Goal: Task Accomplishment & Management: Use online tool/utility

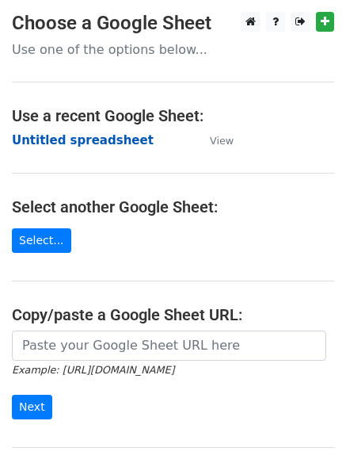
click at [53, 138] on strong "Untitled spreadsheet" at bounding box center [83, 140] width 142 height 14
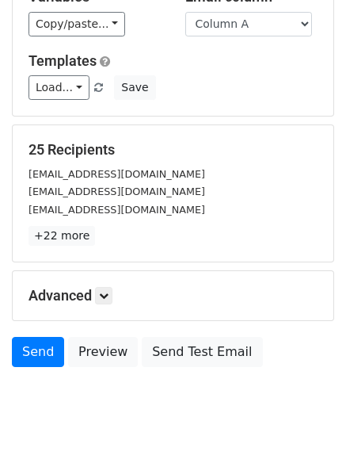
scroll to position [153, 0]
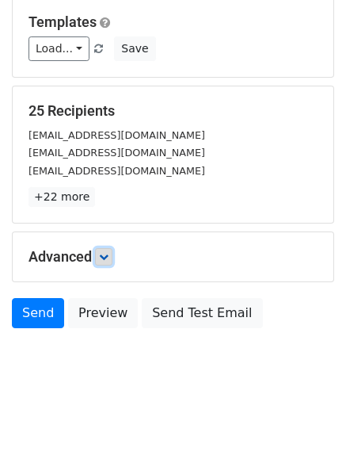
click at [100, 257] on link at bounding box center [103, 256] width 17 height 17
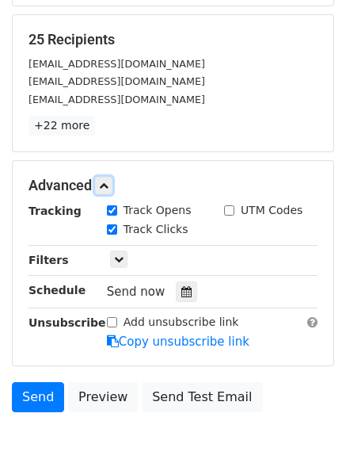
scroll to position [299, 0]
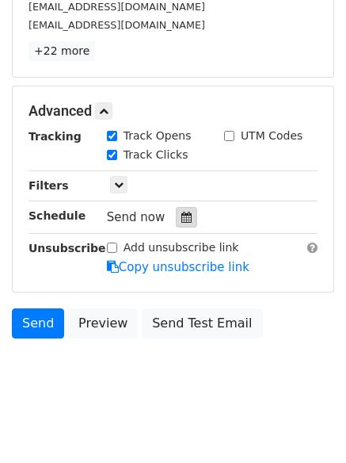
click at [181, 212] on icon at bounding box center [186, 217] width 10 height 11
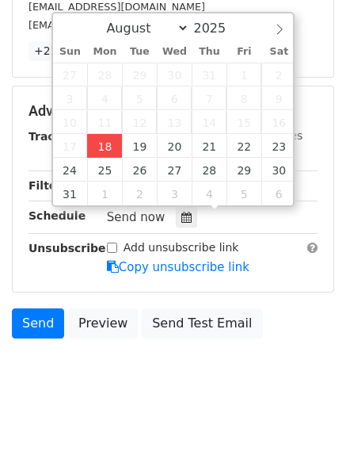
type input "2025-08-18 15:38"
type input "03"
type input "38"
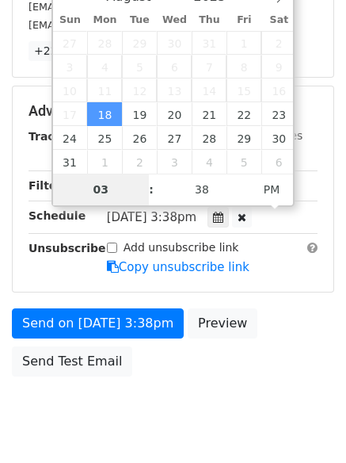
scroll to position [283, 0]
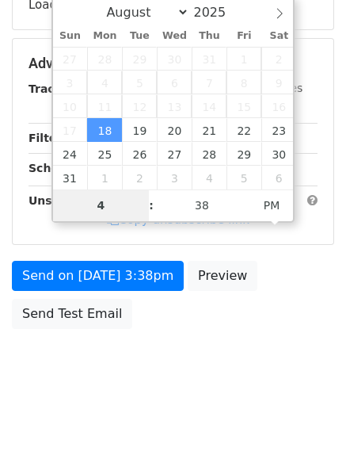
type input "4"
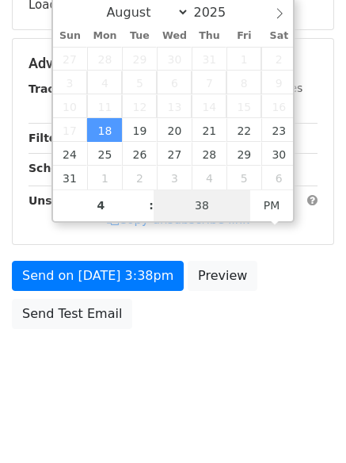
type input "2025-08-18 16:38"
type input "04"
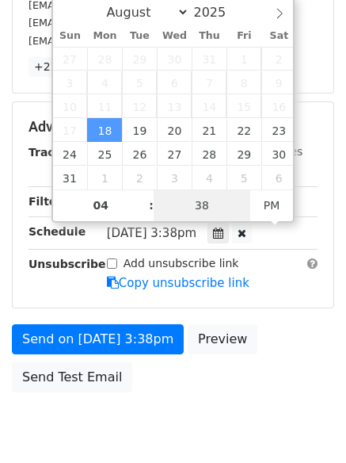
type input "1"
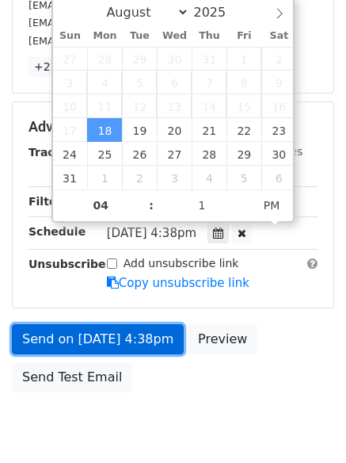
type input "2025-08-18 16:01"
click at [112, 338] on link "Send on Aug 18 at 4:38pm" at bounding box center [98, 339] width 172 height 30
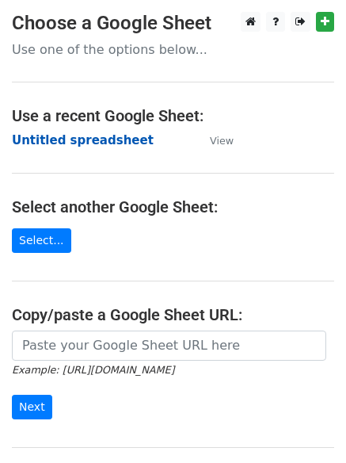
click at [67, 145] on strong "Untitled spreadsheet" at bounding box center [83, 140] width 142 height 14
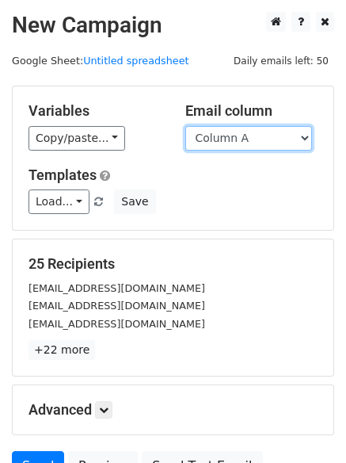
click at [238, 141] on select "Column A Column B Column C Column D Column E Column F" at bounding box center [248, 138] width 127 height 25
select select "Column B"
click at [185, 126] on select "Column A Column B Column C Column D Column E Column F" at bounding box center [248, 138] width 127 height 25
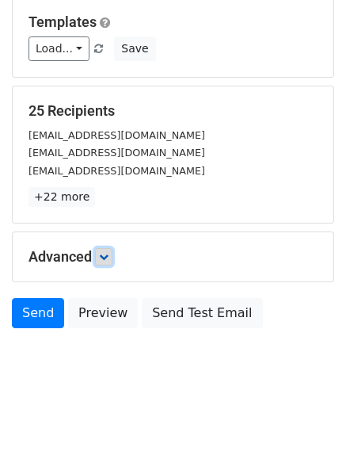
click at [109, 256] on icon at bounding box center [104, 257] width 10 height 10
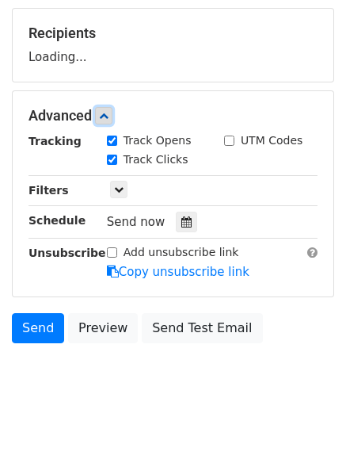
scroll to position [232, 0]
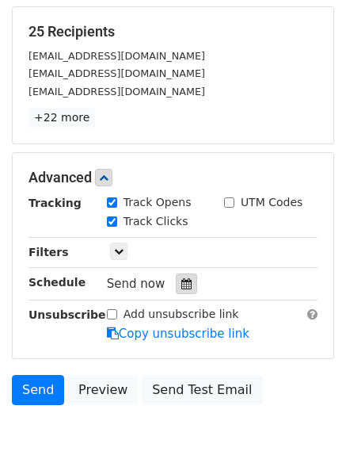
click at [181, 283] on icon at bounding box center [186, 283] width 10 height 11
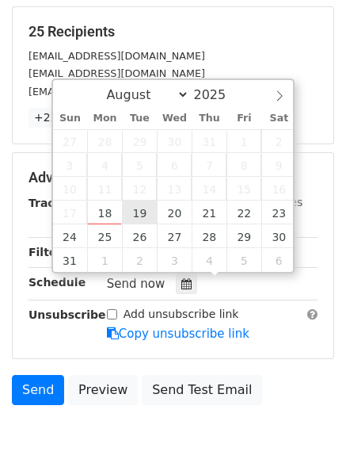
type input "2025-08-19 12:00"
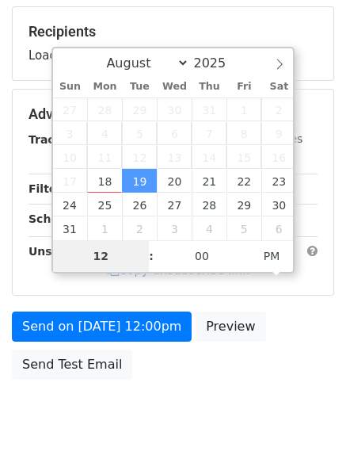
type input "5"
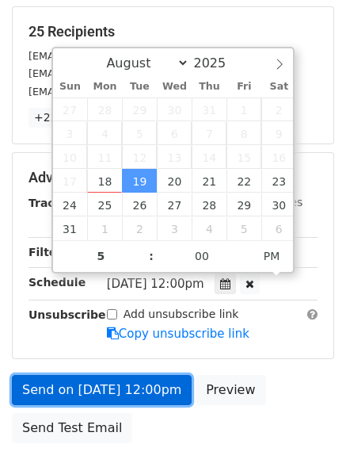
type input "2025-08-19 17:00"
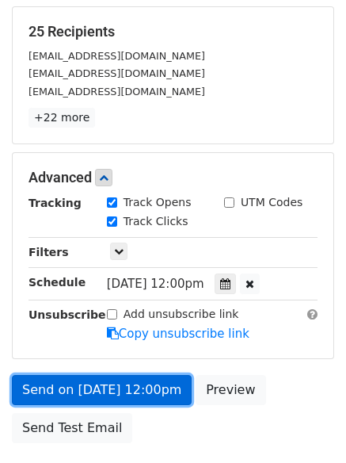
click at [93, 391] on link "Send on Aug 19 at 12:00pm" at bounding box center [102, 390] width 180 height 30
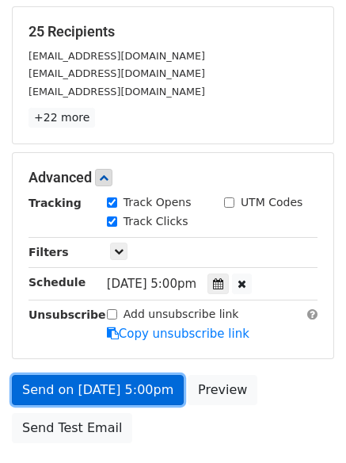
click at [93, 391] on link "Send on Aug 19 at 5:00pm" at bounding box center [98, 390] width 172 height 30
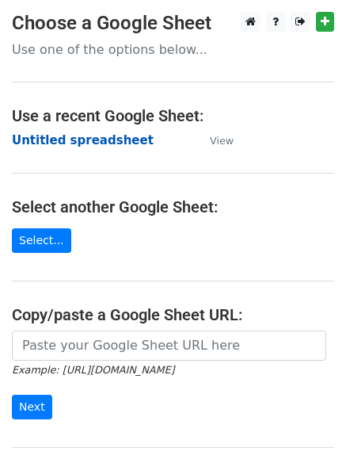
click at [46, 142] on strong "Untitled spreadsheet" at bounding box center [83, 140] width 142 height 14
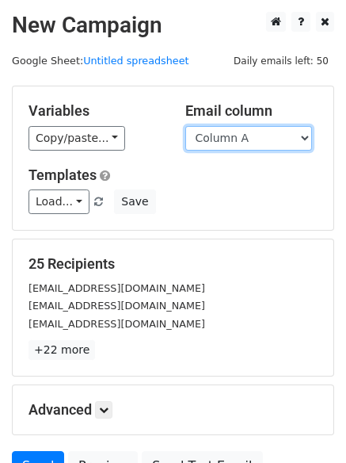
drag, startPoint x: 0, startPoint y: 0, endPoint x: 217, endPoint y: 143, distance: 259.7
click at [217, 143] on select "Column A Column B Column C Column D Column E Column F" at bounding box center [248, 138] width 127 height 25
select select "Column C"
click at [185, 126] on select "Column A Column B Column C Column D Column E Column F" at bounding box center [248, 138] width 127 height 25
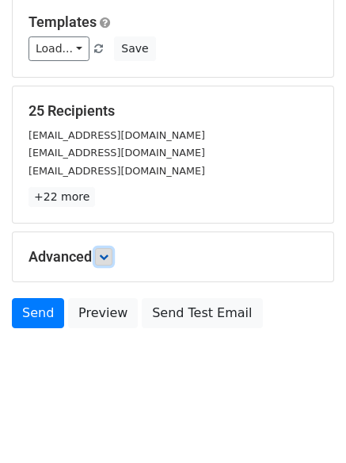
click at [102, 256] on link at bounding box center [103, 256] width 17 height 17
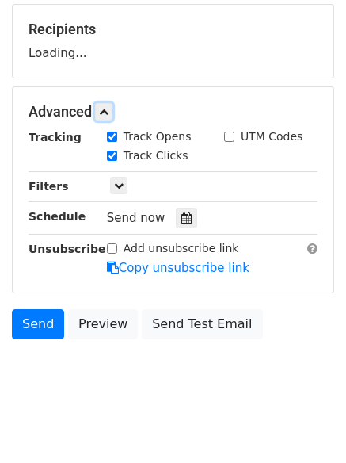
scroll to position [241, 0]
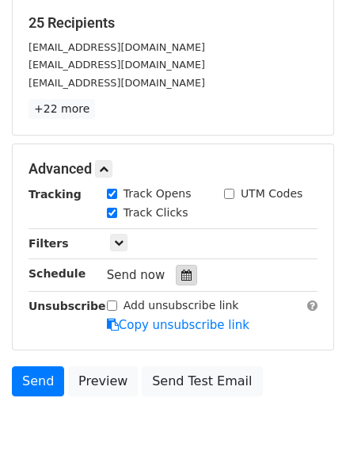
click at [187, 274] on div at bounding box center [186, 275] width 21 height 21
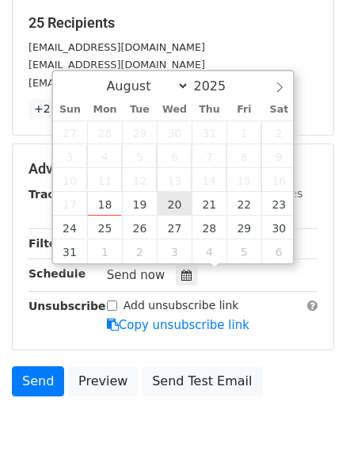
type input "2025-08-20 12:00"
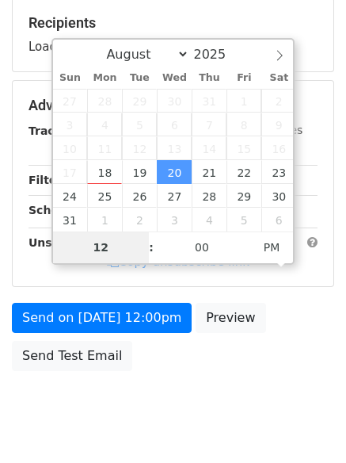
type input "6"
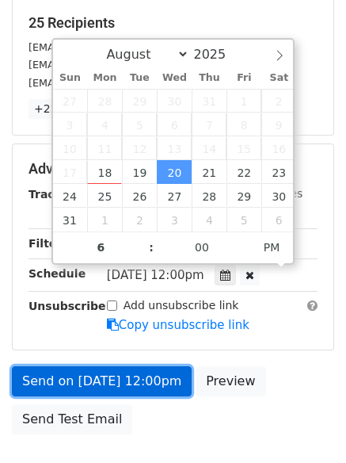
type input "2025-08-20 18:00"
click at [102, 375] on link "Send on Aug 20 at 12:00pm" at bounding box center [102, 381] width 180 height 30
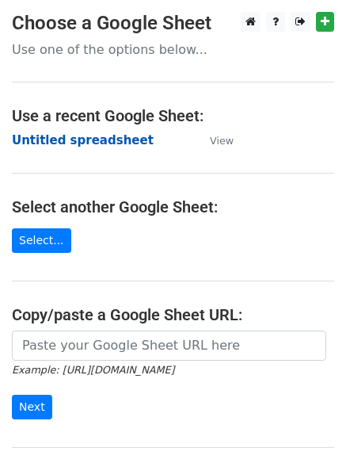
click at [55, 135] on strong "Untitled spreadsheet" at bounding box center [83, 140] width 142 height 14
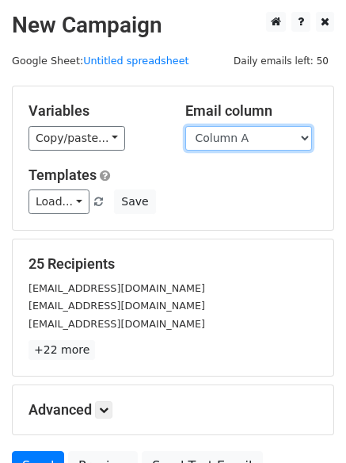
click at [219, 135] on select "Column A Column B Column C Column D Column E Column F" at bounding box center [248, 138] width 127 height 25
select select "Column D"
click at [185, 126] on select "Column A Column B Column C Column D Column E Column F" at bounding box center [248, 138] width 127 height 25
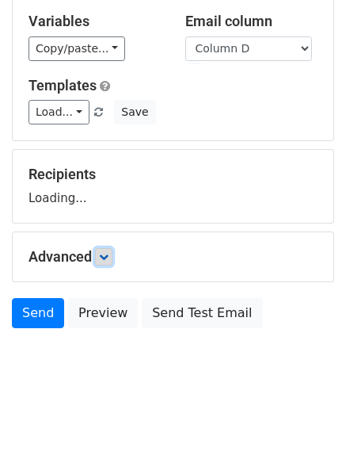
click at [109, 256] on icon at bounding box center [104, 257] width 10 height 10
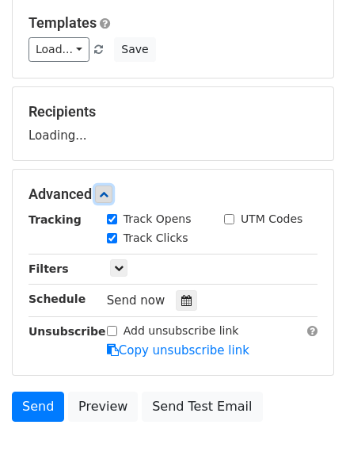
scroll to position [227, 0]
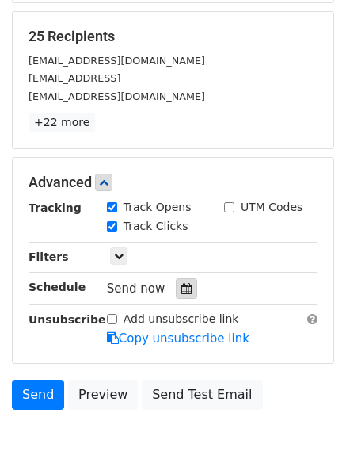
click at [181, 288] on icon at bounding box center [186, 288] width 10 height 11
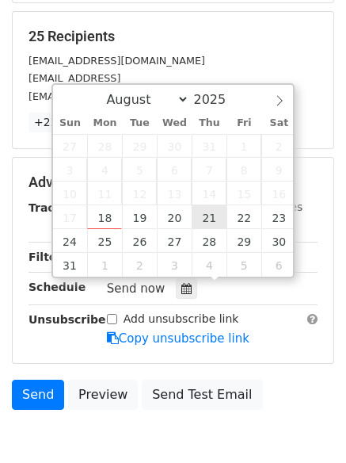
type input "2025-08-21 12:00"
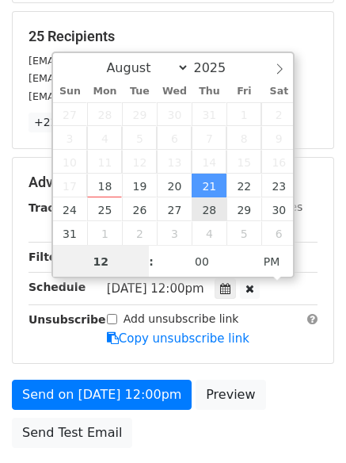
scroll to position [1, 0]
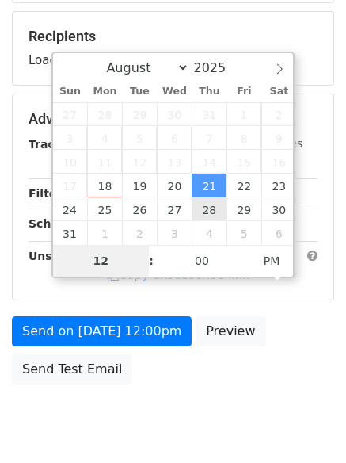
type input "7"
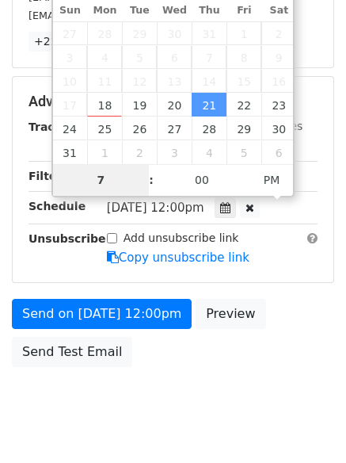
scroll to position [346, 0]
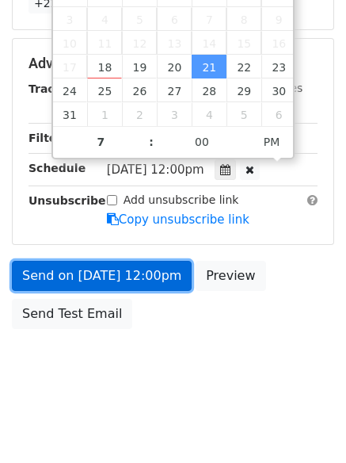
type input "2025-08-21 19:00"
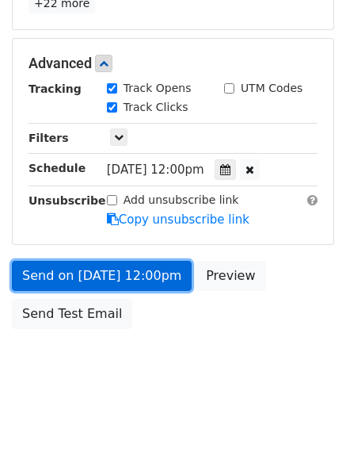
click at [82, 273] on link "Send on Aug 21 at 12:00pm" at bounding box center [102, 276] width 180 height 30
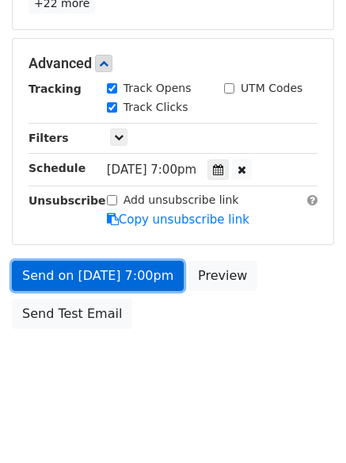
click at [127, 269] on link "Send on Aug 21 at 7:00pm" at bounding box center [98, 276] width 172 height 30
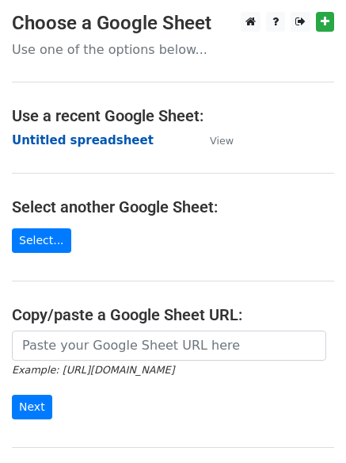
click at [53, 138] on strong "Untitled spreadsheet" at bounding box center [83, 140] width 142 height 14
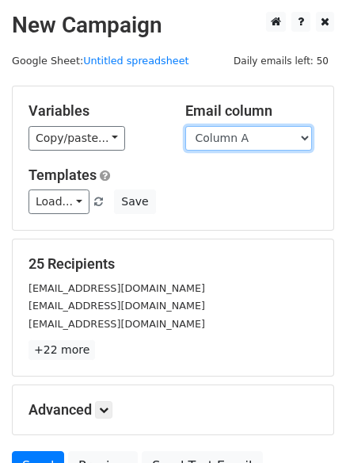
click at [236, 141] on select "Column A Column B Column C Column D Column E Column F" at bounding box center [248, 138] width 127 height 25
select select "Column E"
click at [185, 126] on select "Column A Column B Column C Column D Column E Column F" at bounding box center [248, 138] width 127 height 25
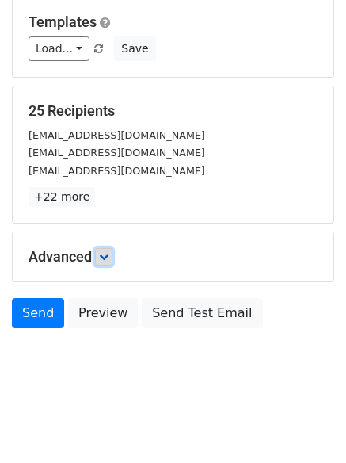
click at [109, 257] on icon at bounding box center [104, 257] width 10 height 10
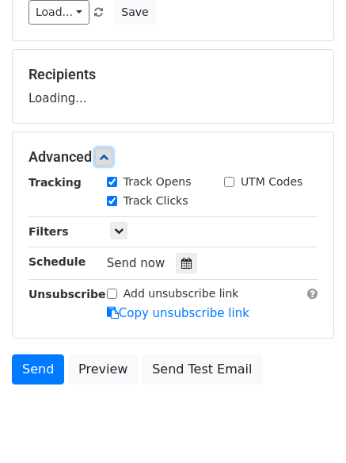
scroll to position [219, 0]
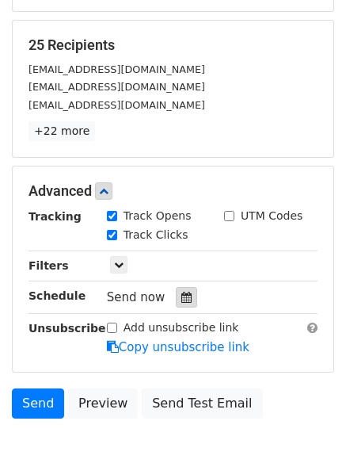
click at [176, 288] on div at bounding box center [186, 297] width 21 height 21
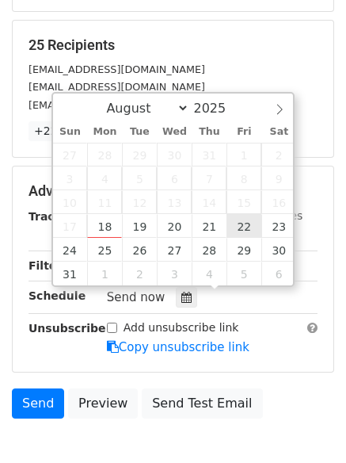
type input "2025-08-22 12:00"
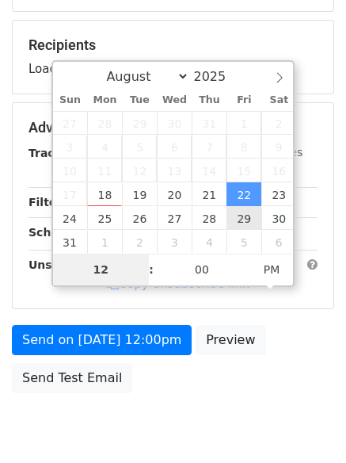
type input "8"
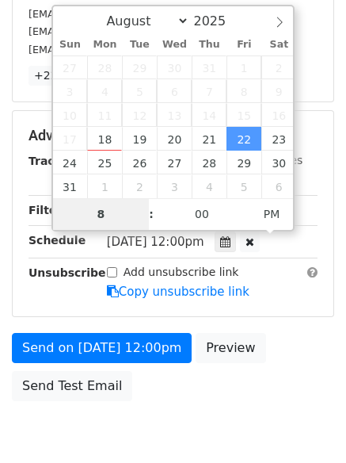
scroll to position [346, 0]
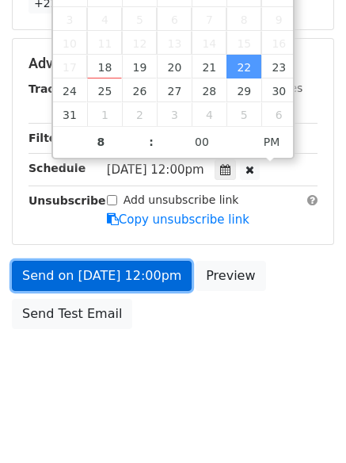
type input "2025-08-22 20:00"
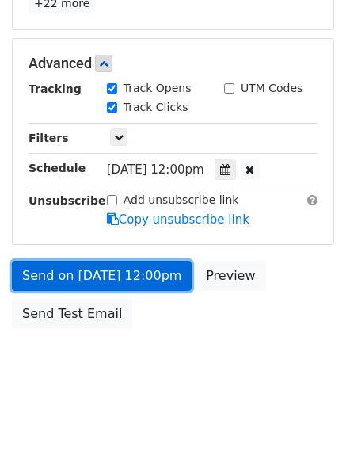
click at [118, 282] on link "Send on Aug 22 at 12:00pm" at bounding box center [102, 276] width 180 height 30
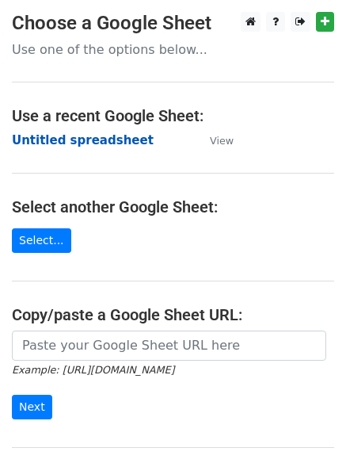
drag, startPoint x: 40, startPoint y: 128, endPoint x: 50, endPoint y: 143, distance: 17.1
click at [40, 131] on main "Choose a Google Sheet Use one of the options below... Use a recent Google Sheet…" at bounding box center [173, 258] width 346 height 492
click at [50, 143] on strong "Untitled spreadsheet" at bounding box center [83, 140] width 142 height 14
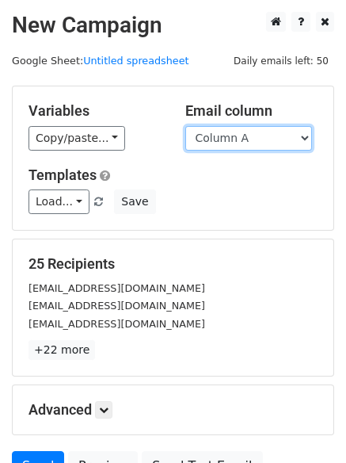
drag, startPoint x: 0, startPoint y: 0, endPoint x: 249, endPoint y: 146, distance: 288.3
click at [248, 143] on select "Column A Column B Column C Column D Column E Column F" at bounding box center [248, 138] width 127 height 25
click at [185, 126] on select "Column A Column B Column C Column D Column E Column F" at bounding box center [248, 138] width 127 height 25
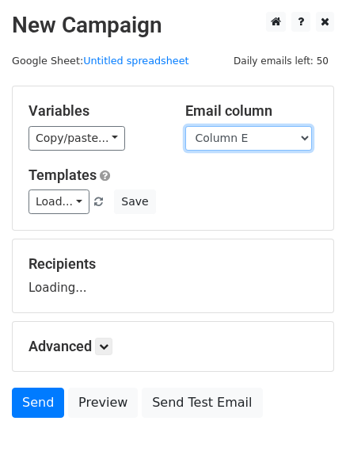
click at [226, 150] on select "Column A Column B Column C Column D Column E Column F" at bounding box center [248, 138] width 127 height 25
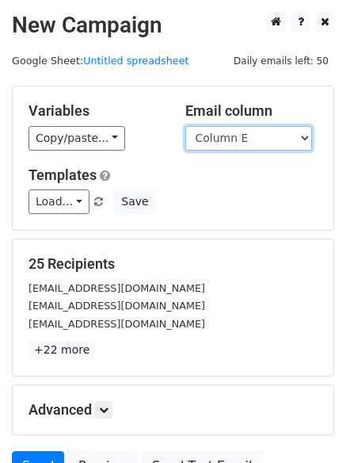
select select "Column F"
click at [185, 126] on select "Column A Column B Column C Column D Column E Column F" at bounding box center [248, 138] width 127 height 25
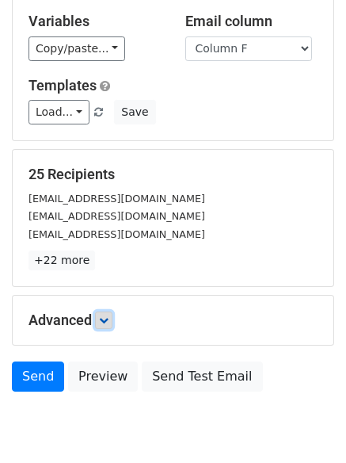
click at [102, 315] on icon at bounding box center [104, 320] width 10 height 10
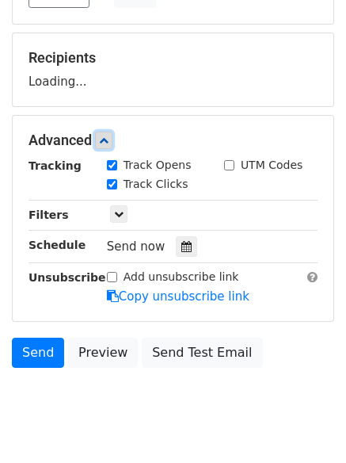
scroll to position [245, 0]
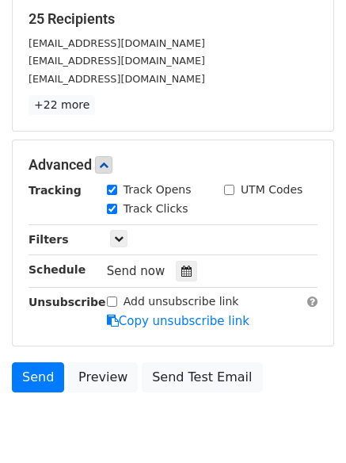
click at [183, 261] on div "Send now" at bounding box center [200, 271] width 186 height 21
click at [181, 269] on icon at bounding box center [186, 270] width 10 height 11
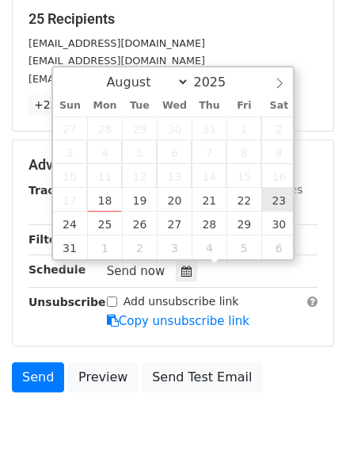
type input "[DATE] 12:00"
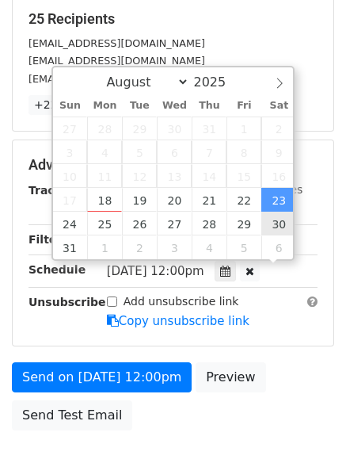
scroll to position [1, 0]
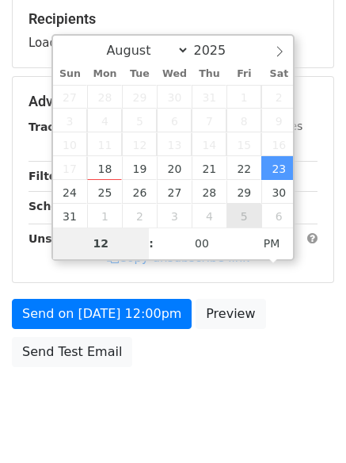
type input "9"
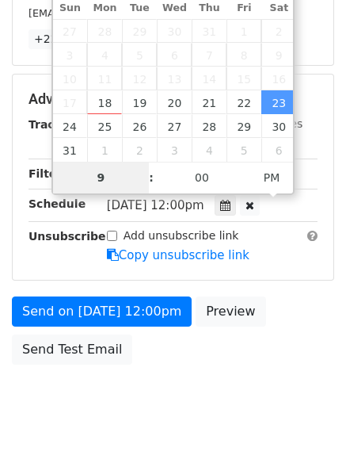
scroll to position [346, 0]
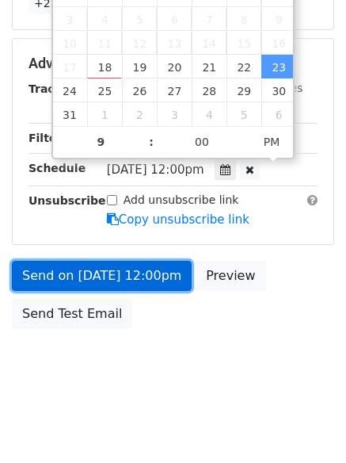
type input "[DATE] 21:00"
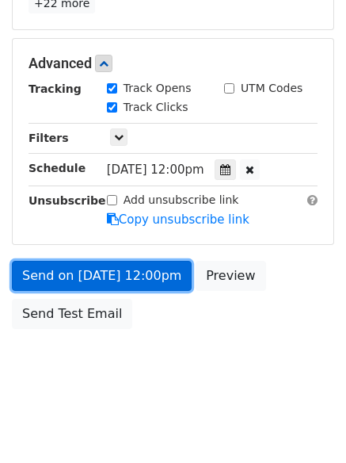
click at [116, 280] on link "Send on [DATE] 12:00pm" at bounding box center [102, 276] width 180 height 30
